Goal: Task Accomplishment & Management: Use online tool/utility

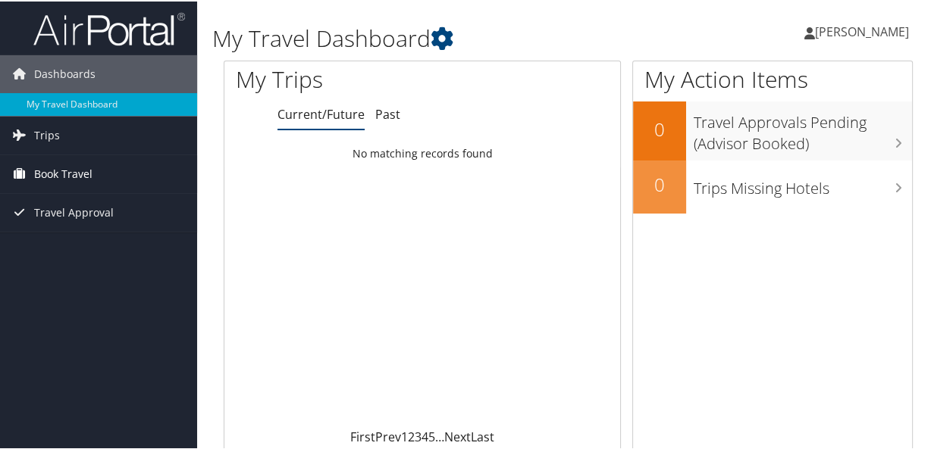
click at [49, 175] on span "Book Travel" at bounding box center [63, 173] width 58 height 38
click at [48, 136] on span "Trips" at bounding box center [47, 134] width 26 height 38
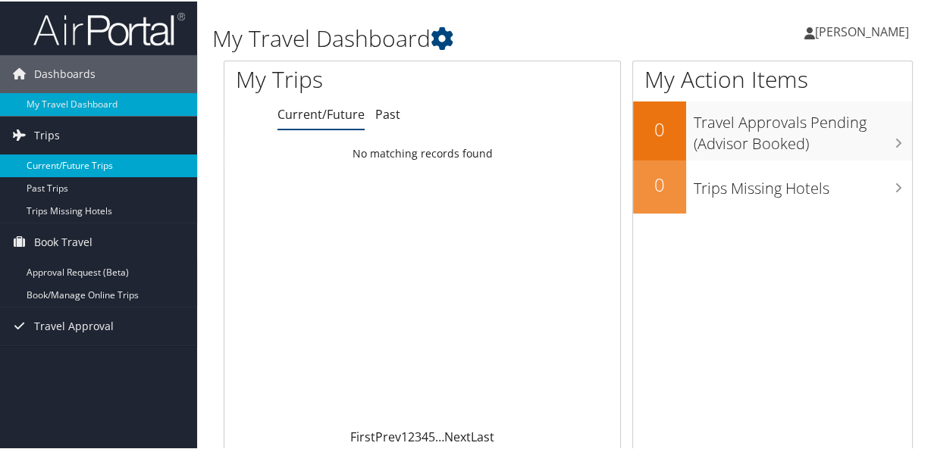
click at [54, 163] on link "Current/Future Trips" at bounding box center [98, 164] width 197 height 23
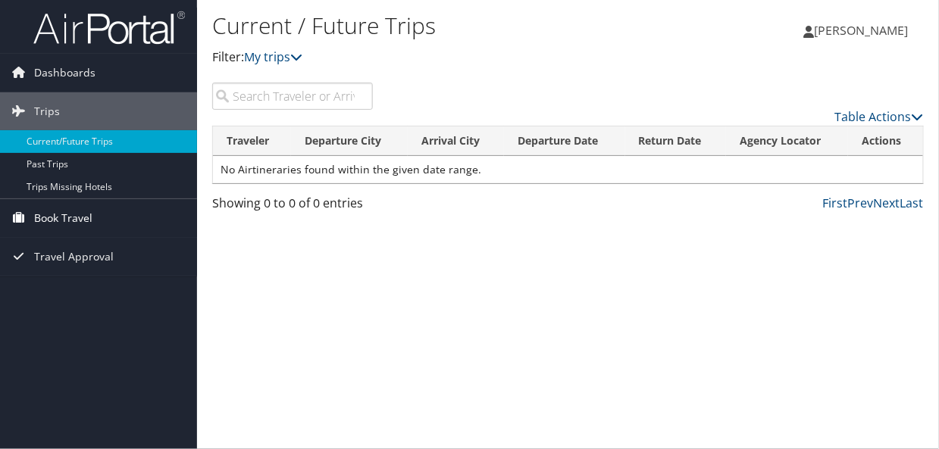
click at [71, 215] on span "Book Travel" at bounding box center [63, 218] width 58 height 38
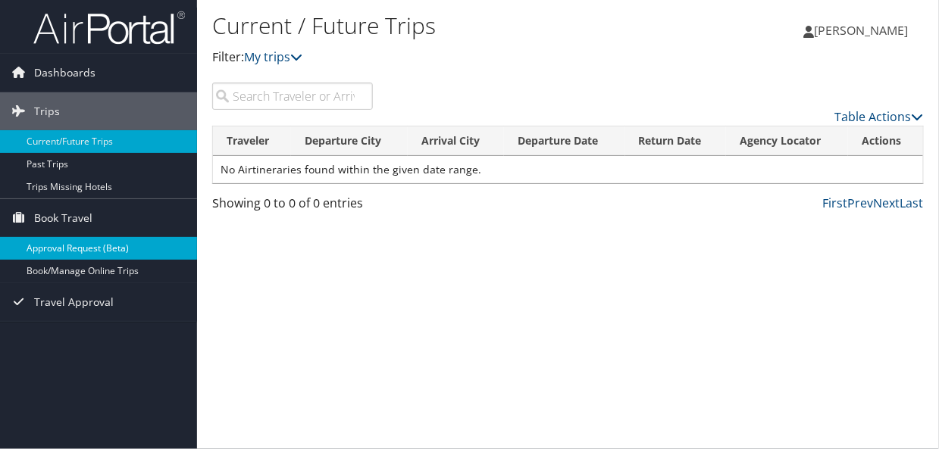
click at [82, 251] on link "Approval Request (Beta)" at bounding box center [98, 248] width 197 height 23
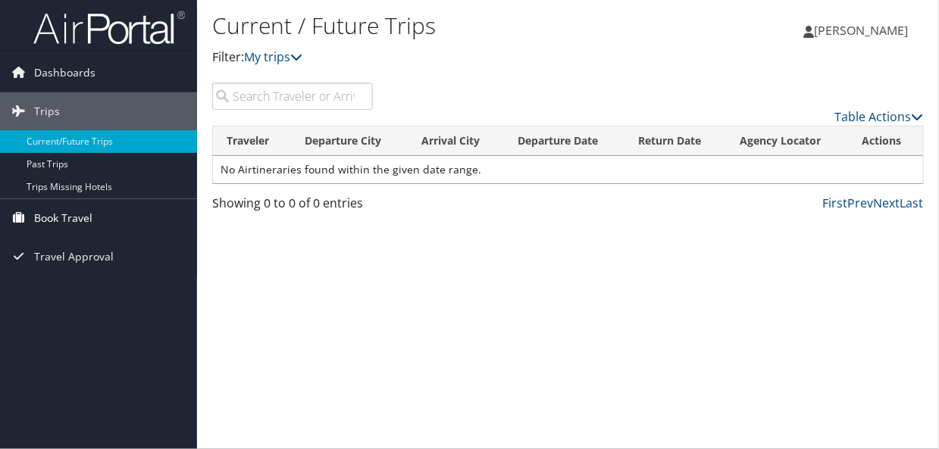
click at [55, 221] on span "Book Travel" at bounding box center [63, 218] width 58 height 38
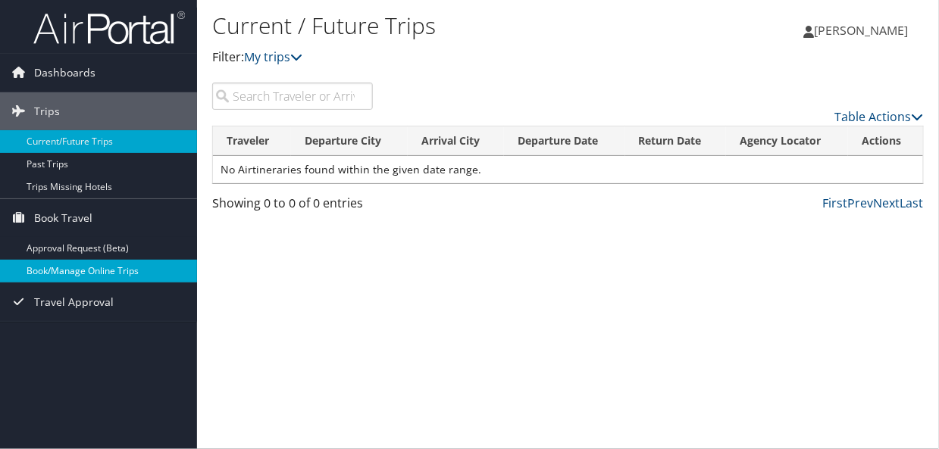
click at [61, 271] on link "Book/Manage Online Trips" at bounding box center [98, 271] width 197 height 23
